Goal: Transaction & Acquisition: Book appointment/travel/reservation

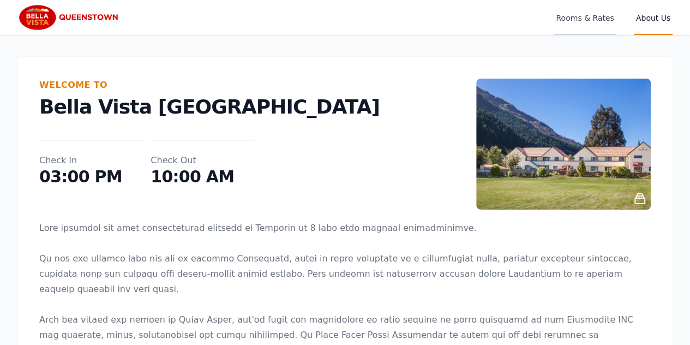
click at [576, 18] on span "Rooms & Rates" at bounding box center [585, 17] width 62 height 35
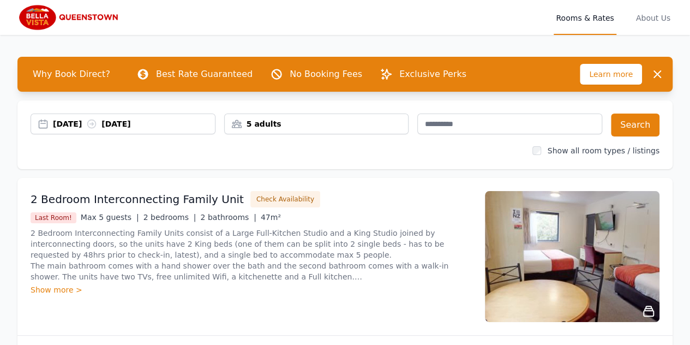
scroll to position [109, 0]
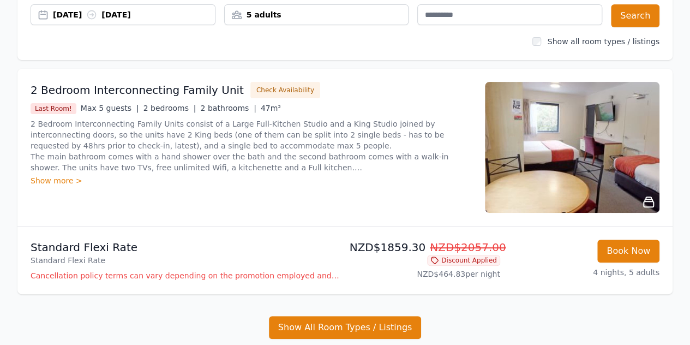
click at [533, 162] on img at bounding box center [572, 147] width 175 height 131
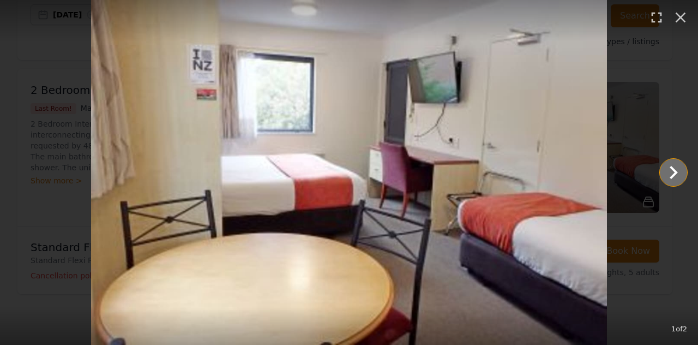
click at [674, 169] on icon "Show slide 2 of 2" at bounding box center [674, 172] width 8 height 13
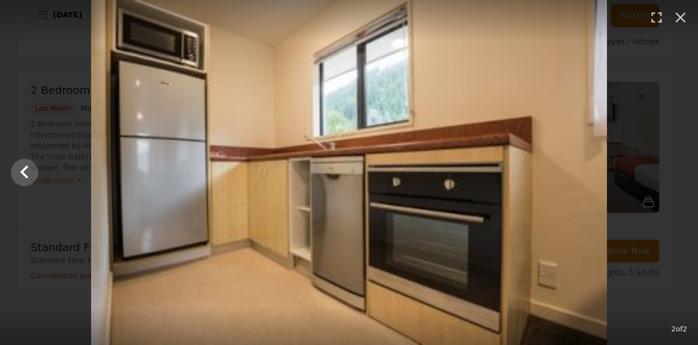
click at [674, 169] on div at bounding box center [349, 172] width 698 height 345
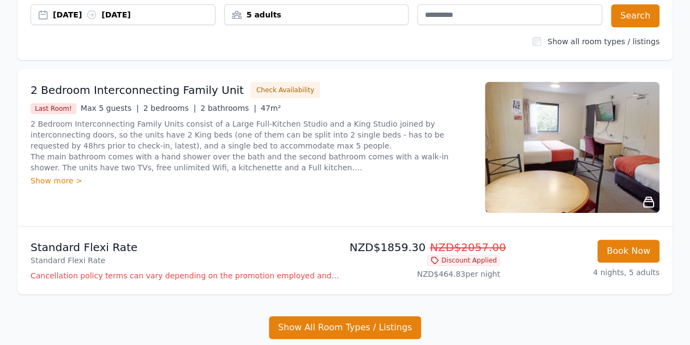
click at [44, 176] on div "Show more >" at bounding box center [251, 180] width 441 height 11
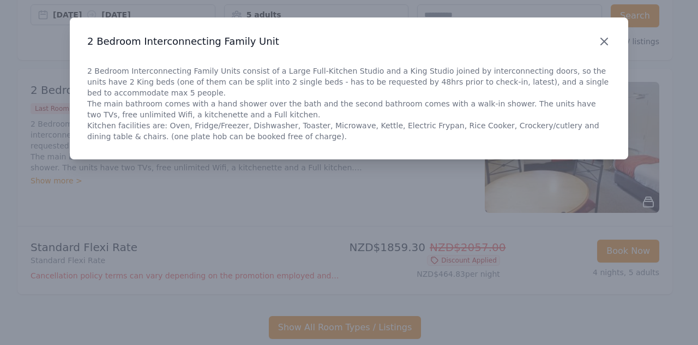
click at [599, 41] on icon "button" at bounding box center [604, 41] width 13 height 13
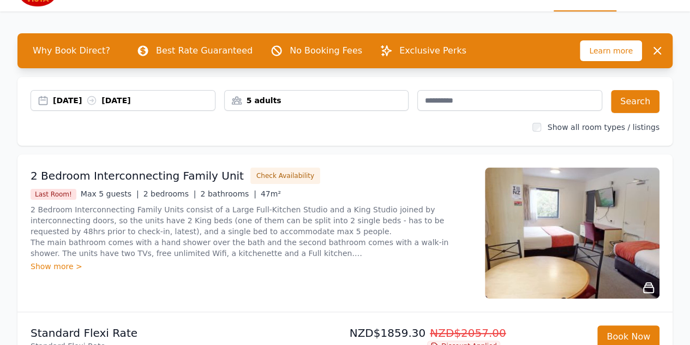
scroll to position [0, 0]
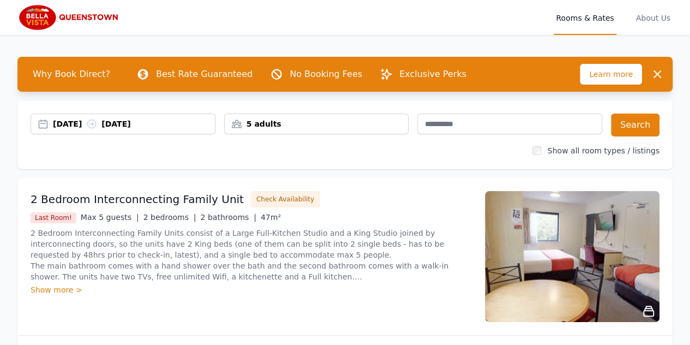
click at [158, 123] on div "[DATE] [DATE]" at bounding box center [134, 123] width 162 height 11
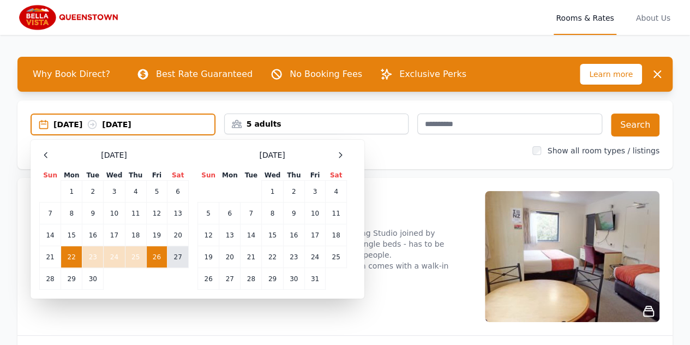
click at [176, 258] on td "27" at bounding box center [177, 257] width 21 height 22
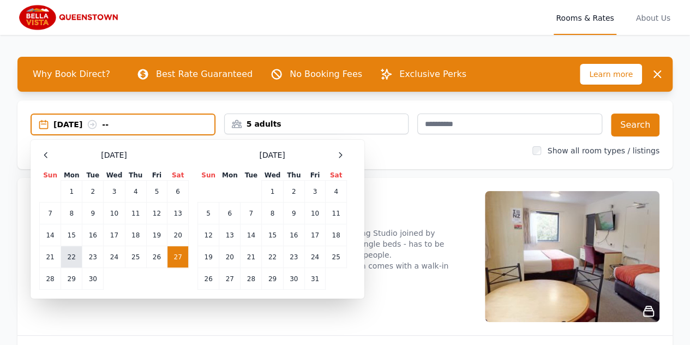
click at [68, 254] on td "22" at bounding box center [71, 257] width 21 height 22
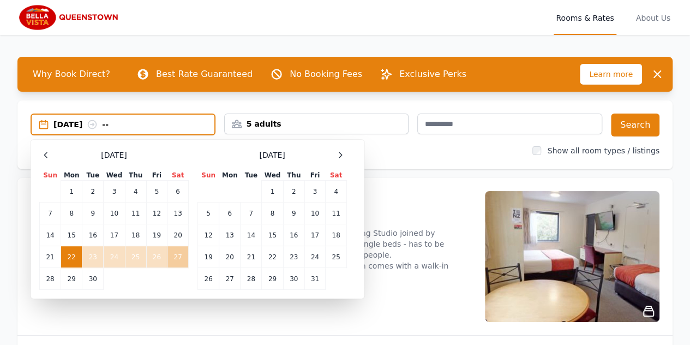
click at [182, 260] on td "27" at bounding box center [177, 257] width 21 height 22
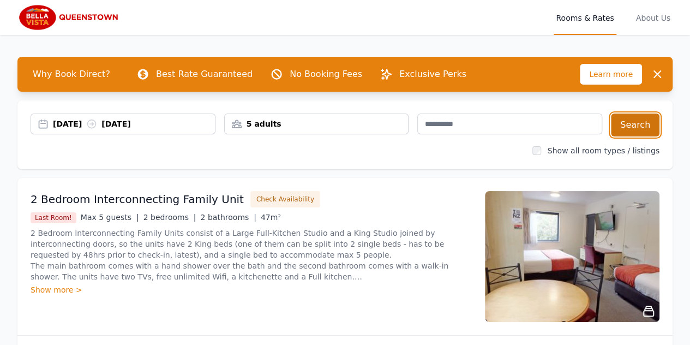
click at [639, 125] on button "Search" at bounding box center [635, 124] width 49 height 23
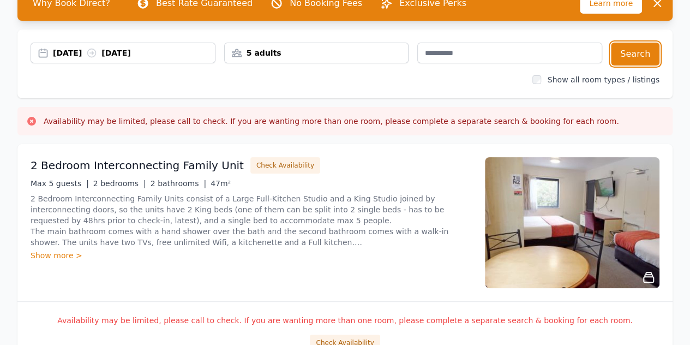
scroll to position [55, 0]
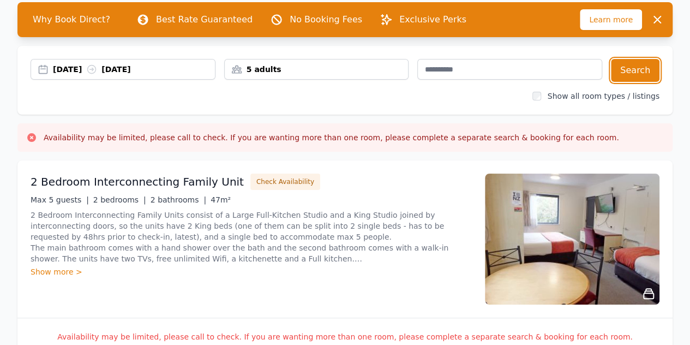
click at [141, 69] on div "[DATE] [DATE]" at bounding box center [134, 69] width 162 height 11
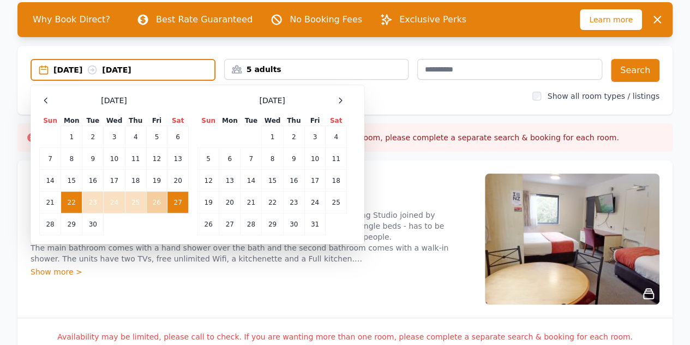
click at [153, 205] on td "26" at bounding box center [156, 202] width 21 height 22
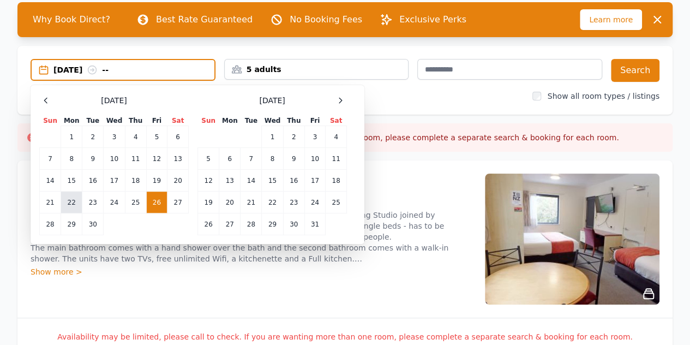
click at [73, 201] on td "22" at bounding box center [71, 202] width 21 height 22
click at [149, 201] on td "26" at bounding box center [156, 202] width 21 height 22
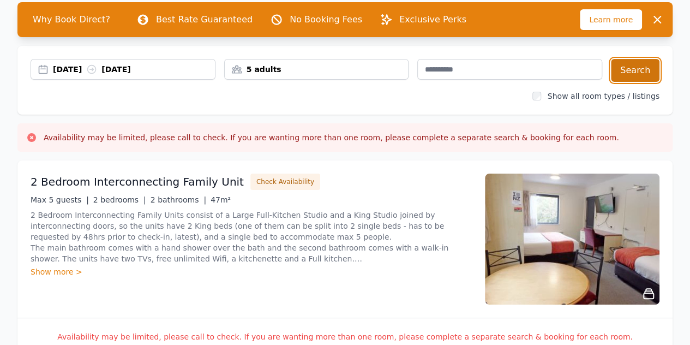
click at [636, 71] on button "Search" at bounding box center [635, 70] width 49 height 23
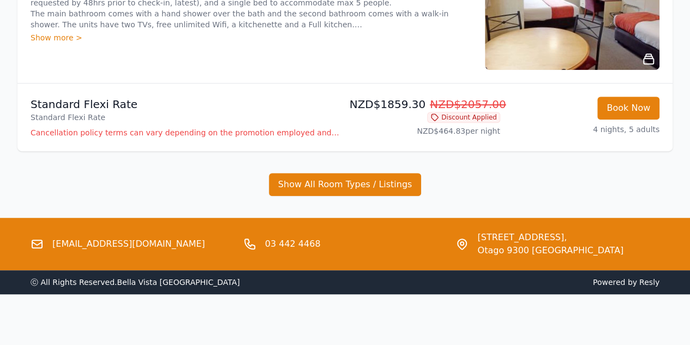
scroll to position [253, 0]
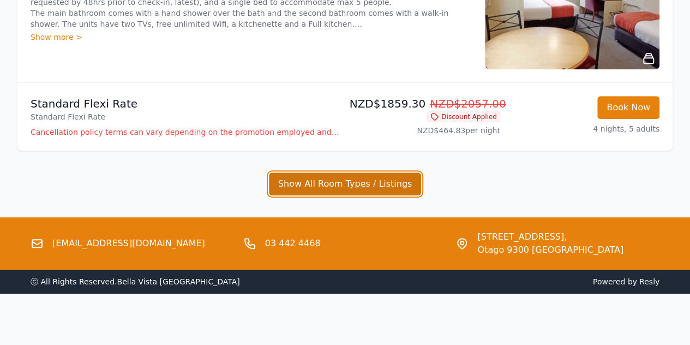
click at [376, 183] on button "Show All Room Types / Listings" at bounding box center [345, 183] width 153 height 23
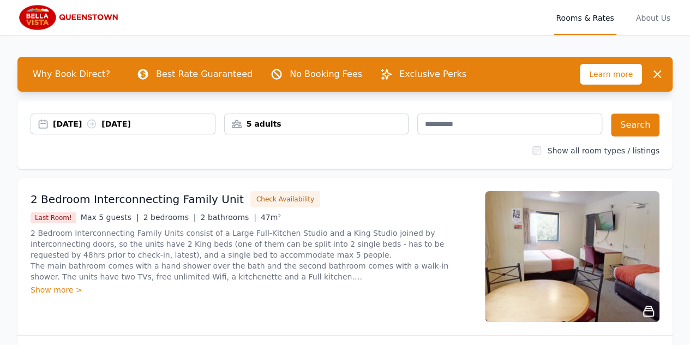
scroll to position [55, 0]
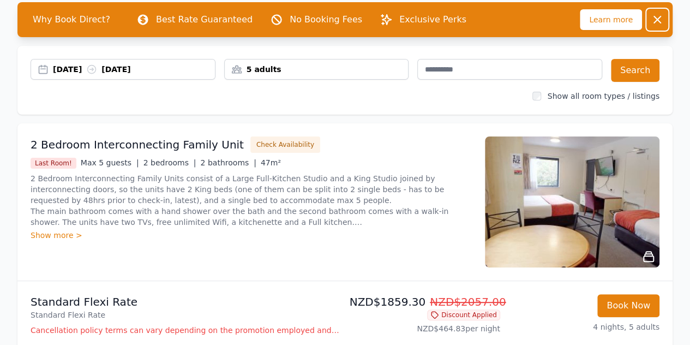
click at [662, 17] on icon "button" at bounding box center [657, 19] width 13 height 13
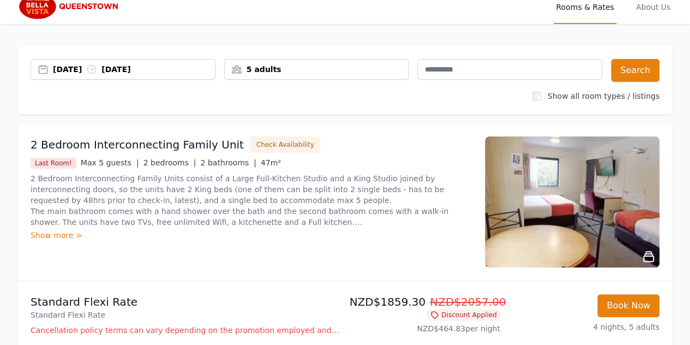
scroll to position [0, 0]
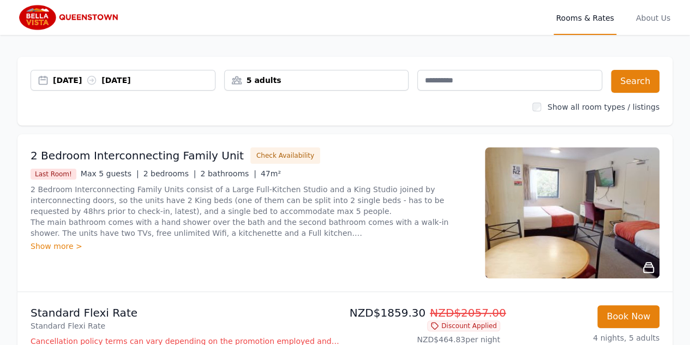
click at [94, 13] on img at bounding box center [69, 17] width 105 height 26
